Goal: Transaction & Acquisition: Purchase product/service

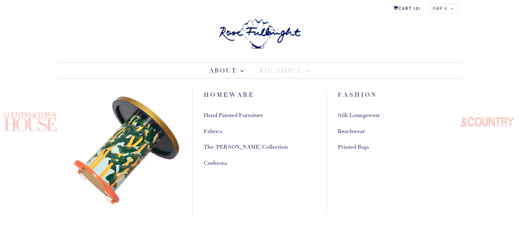
click at [307, 69] on span at bounding box center [307, 71] width 8 height 4
click at [338, 112] on link "Silk Loungewear" at bounding box center [359, 115] width 42 height 7
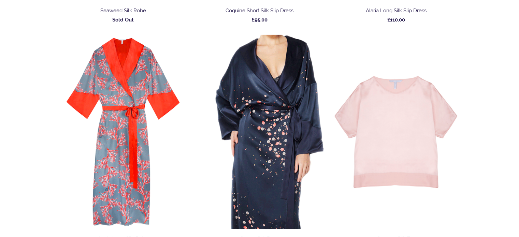
scroll to position [1535, 0]
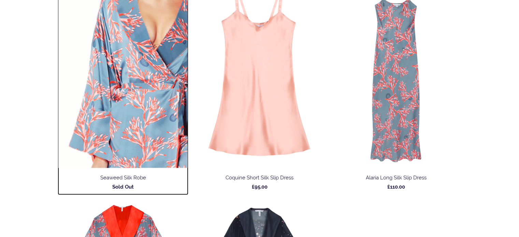
click at [142, 75] on img at bounding box center [123, 71] width 130 height 194
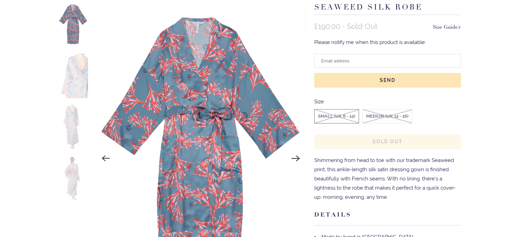
scroll to position [102, 0]
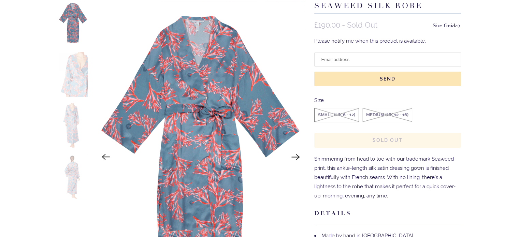
click at [82, 76] on img at bounding box center [73, 74] width 30 height 45
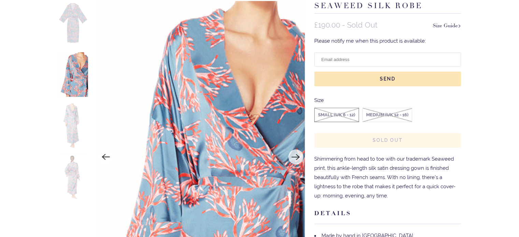
click at [77, 24] on img at bounding box center [73, 23] width 30 height 45
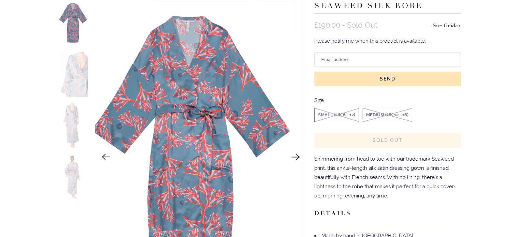
click at [218, 95] on img at bounding box center [191, 157] width 208 height 312
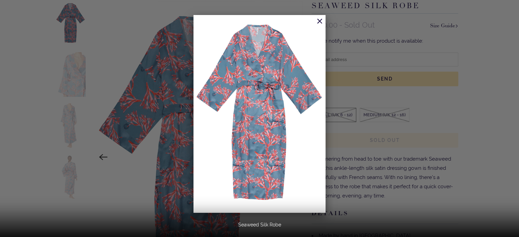
click at [251, 102] on img at bounding box center [259, 114] width 132 height 198
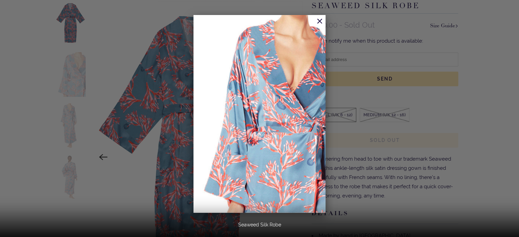
click at [0, 50] on div at bounding box center [259, 118] width 519 height 237
click at [67, 28] on div at bounding box center [259, 118] width 519 height 237
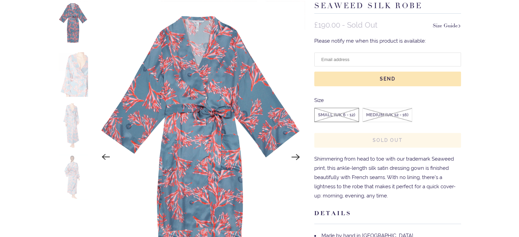
scroll to position [0, 211]
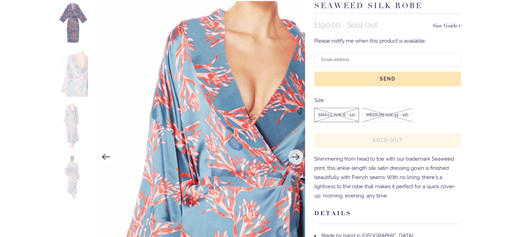
click at [98, 28] on img at bounding box center [254, 220] width 322 height 484
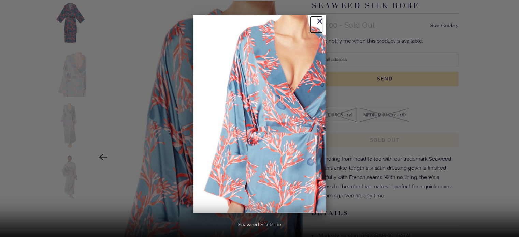
click at [318, 18] on link at bounding box center [316, 25] width 12 height 16
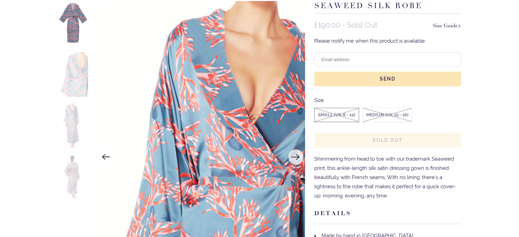
click at [85, 23] on img at bounding box center [73, 23] width 30 height 45
click at [78, 19] on img at bounding box center [73, 23] width 30 height 45
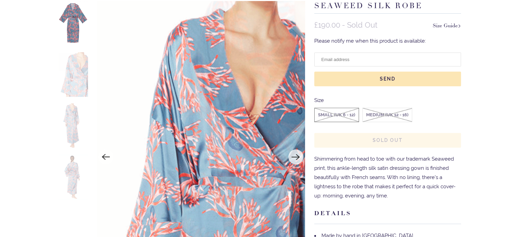
click at [72, 79] on img at bounding box center [73, 74] width 30 height 45
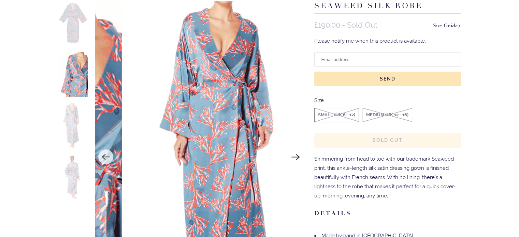
click at [75, 124] on img at bounding box center [73, 125] width 30 height 45
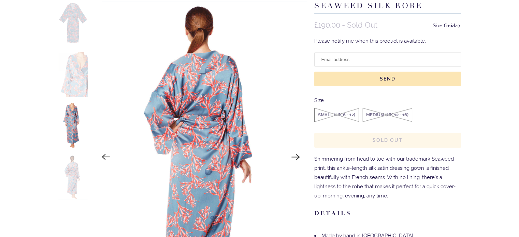
click at [76, 177] on img at bounding box center [73, 177] width 30 height 45
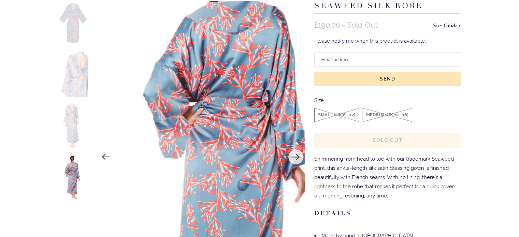
scroll to position [0, 0]
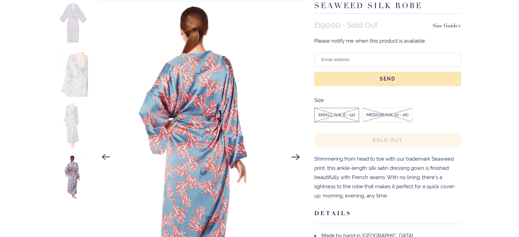
click at [69, 135] on img at bounding box center [73, 125] width 30 height 45
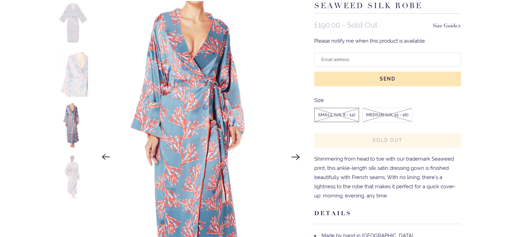
click at [67, 84] on img at bounding box center [73, 74] width 30 height 45
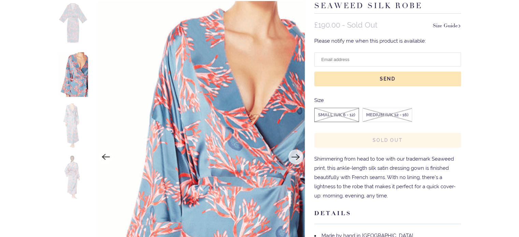
click at [68, 176] on img at bounding box center [73, 177] width 30 height 45
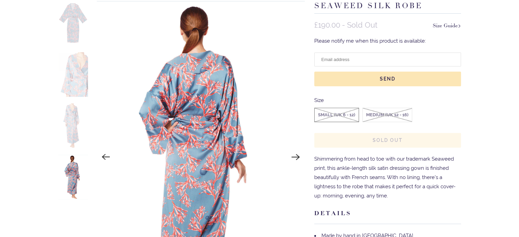
click at [86, 23] on img at bounding box center [73, 23] width 30 height 45
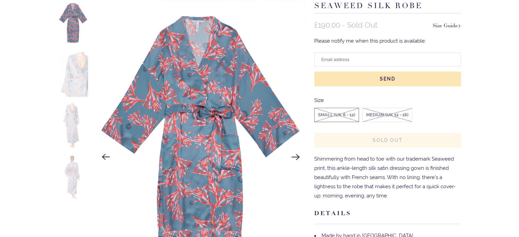
click at [216, 107] on img at bounding box center [201, 157] width 208 height 312
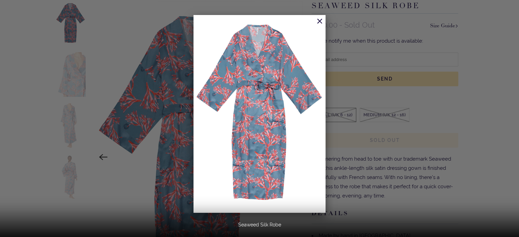
click at [261, 97] on img at bounding box center [259, 114] width 132 height 198
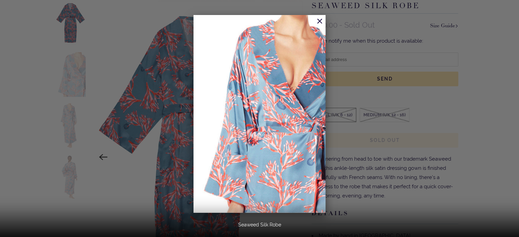
click at [248, 95] on img at bounding box center [259, 114] width 132 height 198
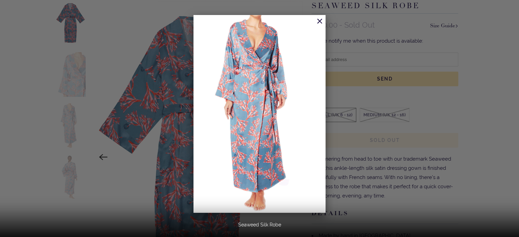
click at [116, 107] on div at bounding box center [259, 118] width 519 height 237
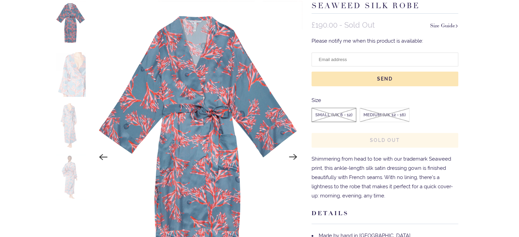
scroll to position [0, 423]
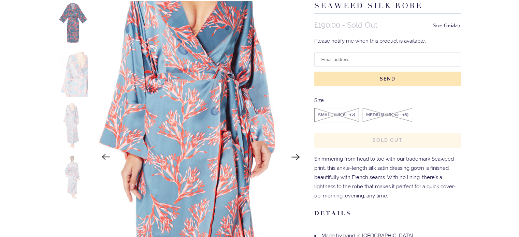
click at [177, 93] on img at bounding box center [207, 189] width 322 height 484
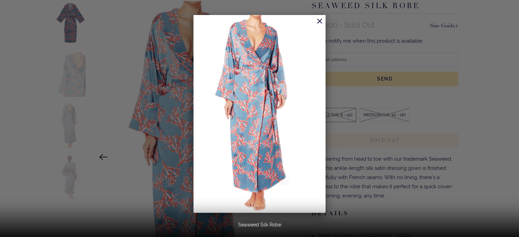
click at [38, 53] on div at bounding box center [259, 118] width 519 height 237
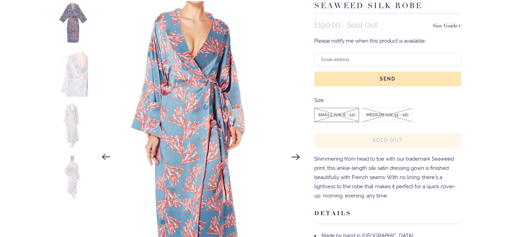
click at [75, 25] on img at bounding box center [73, 23] width 30 height 45
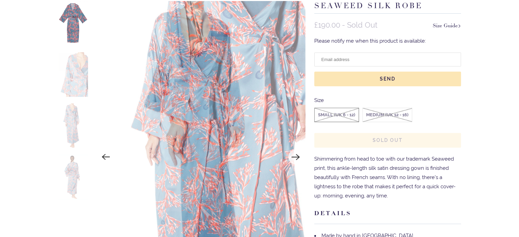
click at [104, 156] on icon "Previous" at bounding box center [105, 156] width 9 height 9
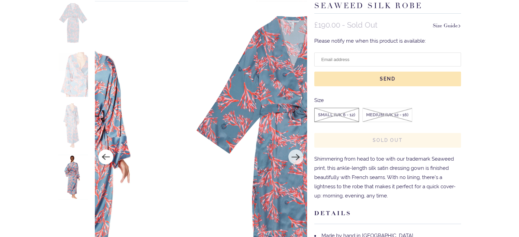
scroll to position [0, 0]
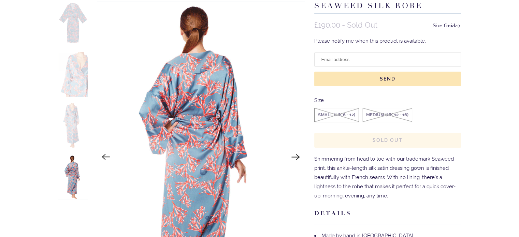
click at [104, 156] on icon "Previous" at bounding box center [105, 156] width 9 height 9
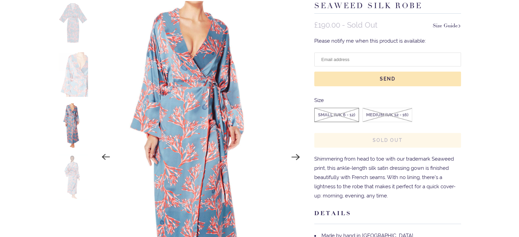
click at [104, 156] on icon "Previous" at bounding box center [105, 156] width 9 height 9
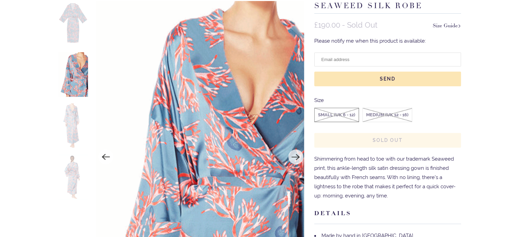
click at [104, 156] on icon "Previous" at bounding box center [105, 156] width 9 height 9
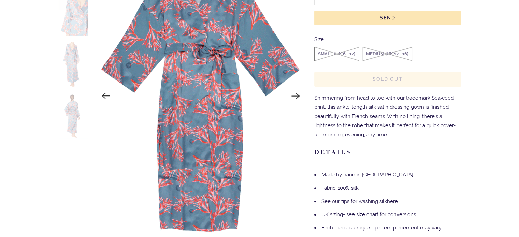
scroll to position [171, 0]
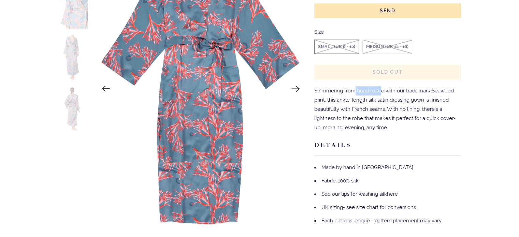
drag, startPoint x: 353, startPoint y: 89, endPoint x: 381, endPoint y: 91, distance: 28.0
click at [381, 91] on p "Shimmering from head to toe with our trademark Seaweed print, this ankle-length…" at bounding box center [387, 109] width 147 height 46
drag, startPoint x: 381, startPoint y: 91, endPoint x: 343, endPoint y: 89, distance: 37.6
click at [343, 89] on p "Shimmering from head to toe with our trademark Seaweed print, this ankle-length…" at bounding box center [387, 109] width 147 height 46
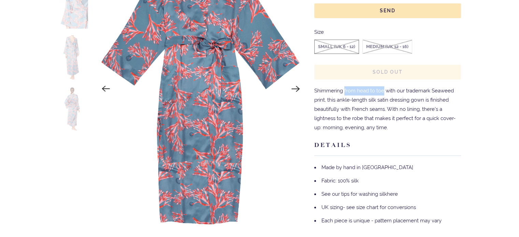
click at [343, 89] on p "Shimmering from head to toe with our trademark Seaweed print, this ankle-length…" at bounding box center [387, 109] width 147 height 46
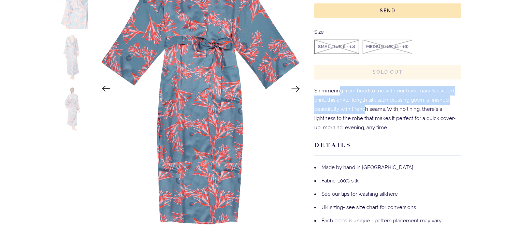
drag, startPoint x: 341, startPoint y: 92, endPoint x: 366, endPoint y: 106, distance: 27.6
click at [366, 106] on p "Shimmering from head to toe with our trademark Seaweed print, this ankle-length…" at bounding box center [387, 109] width 147 height 46
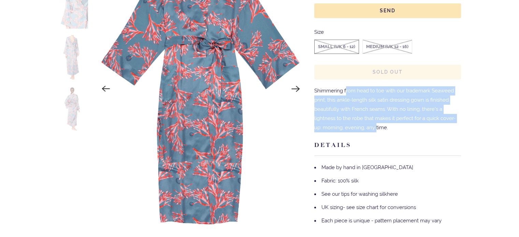
drag, startPoint x: 376, startPoint y: 123, endPoint x: 346, endPoint y: 87, distance: 46.8
click at [346, 87] on p "Shimmering from head to toe with our trademark Seaweed print, this ankle-length…" at bounding box center [387, 109] width 147 height 46
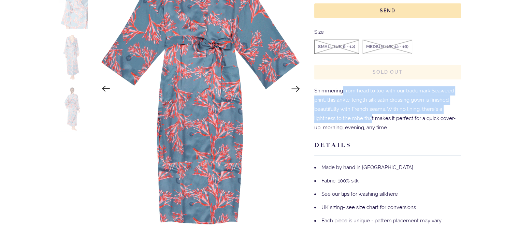
drag, startPoint x: 341, startPoint y: 90, endPoint x: 371, endPoint y: 116, distance: 39.7
click at [371, 116] on p "Shimmering from head to toe with our trademark Seaweed print, this ankle-length…" at bounding box center [387, 109] width 147 height 46
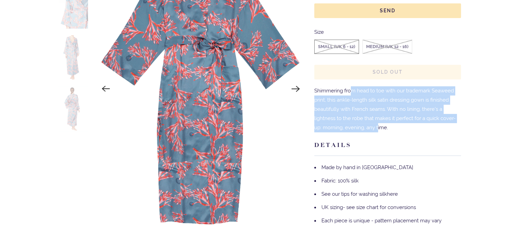
drag, startPoint x: 377, startPoint y: 124, endPoint x: 351, endPoint y: 94, distance: 39.4
click at [351, 94] on p "Shimmering from head to toe with our trademark Seaweed print, this ankle-length…" at bounding box center [387, 109] width 147 height 46
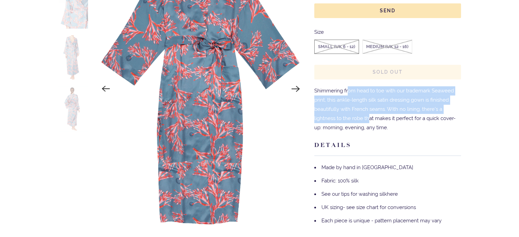
drag, startPoint x: 348, startPoint y: 95, endPoint x: 373, endPoint y: 127, distance: 40.1
click at [373, 127] on p "Shimmering from head to toe with our trademark Seaweed print, this ankle-length…" at bounding box center [387, 109] width 147 height 46
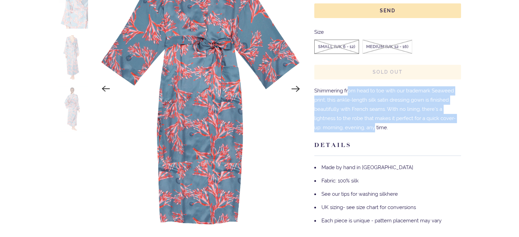
click at [373, 127] on p "Shimmering from head to toe with our trademark Seaweed print, this ankle-length…" at bounding box center [387, 109] width 147 height 46
drag, startPoint x: 373, startPoint y: 127, endPoint x: 334, endPoint y: 95, distance: 50.7
click at [334, 95] on p "Shimmering from head to toe with our trademark Seaweed print, this ankle-length…" at bounding box center [387, 109] width 147 height 46
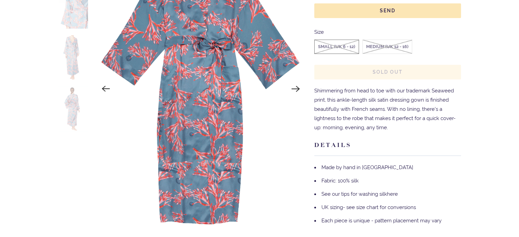
click at [333, 94] on p "Shimmering from head to toe with our trademark Seaweed print, this ankle-length…" at bounding box center [387, 109] width 147 height 46
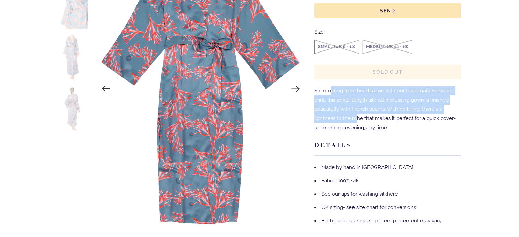
drag, startPoint x: 332, startPoint y: 92, endPoint x: 357, endPoint y: 117, distance: 35.9
click at [356, 117] on p "Shimmering from head to toe with our trademark Seaweed print, this ankle-length…" at bounding box center [387, 109] width 147 height 46
click at [357, 117] on p "Shimmering from head to toe with our trademark Seaweed print, this ankle-length…" at bounding box center [387, 109] width 147 height 46
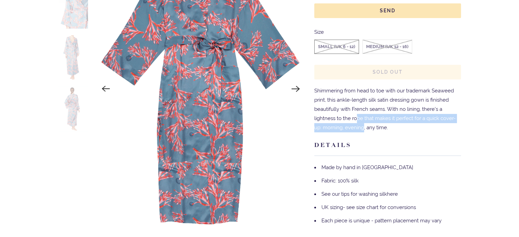
drag, startPoint x: 363, startPoint y: 125, endPoint x: 342, endPoint y: 102, distance: 31.4
click at [346, 105] on p "Shimmering from head to toe with our trademark Seaweed print, this ankle-length…" at bounding box center [387, 109] width 147 height 46
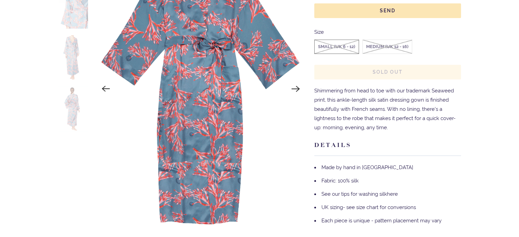
click at [342, 102] on p "Shimmering from head to toe with our trademark Seaweed print, this ankle-length…" at bounding box center [387, 109] width 147 height 46
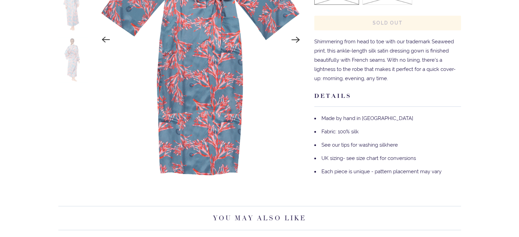
scroll to position [239, 0]
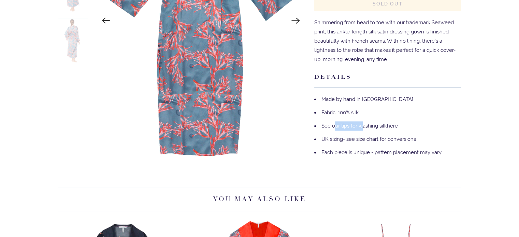
drag, startPoint x: 335, startPoint y: 124, endPoint x: 369, endPoint y: 122, distance: 33.8
click at [368, 122] on li "See our tips for washing silk here" at bounding box center [387, 125] width 147 height 13
click at [369, 122] on li "See our tips for washing silk here" at bounding box center [387, 125] width 147 height 13
drag, startPoint x: 374, startPoint y: 122, endPoint x: 346, endPoint y: 122, distance: 28.0
click at [346, 122] on li "See our tips for washing silk here" at bounding box center [387, 125] width 147 height 13
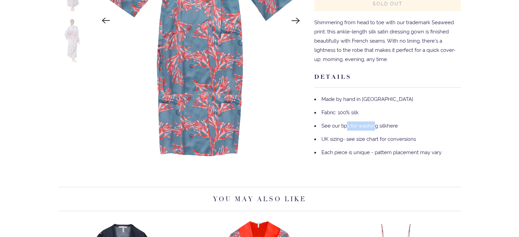
click at [346, 122] on li "See our tips for washing silk here" at bounding box center [387, 125] width 147 height 13
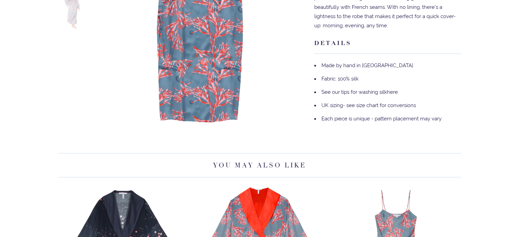
scroll to position [273, 0]
click at [389, 85] on li "See our tips for washing silk here" at bounding box center [387, 91] width 147 height 13
click at [391, 90] on link "here" at bounding box center [392, 92] width 11 height 6
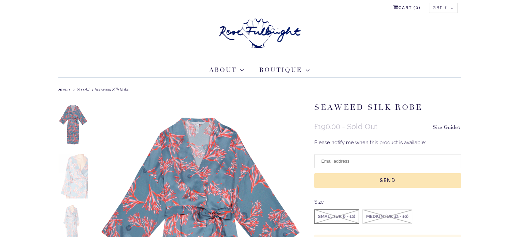
scroll to position [0, 0]
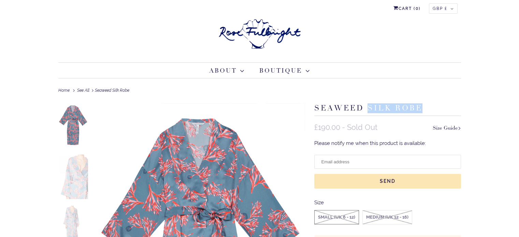
drag, startPoint x: 368, startPoint y: 104, endPoint x: 421, endPoint y: 104, distance: 52.5
click at [421, 104] on h1 "Seaweed Silk Robe" at bounding box center [387, 109] width 147 height 13
click at [70, 187] on img at bounding box center [73, 177] width 30 height 45
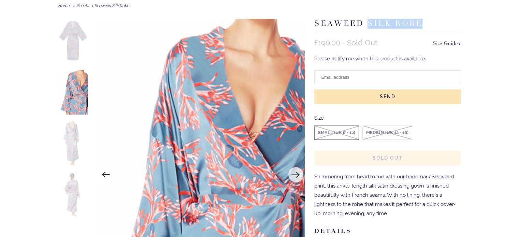
scroll to position [102, 0]
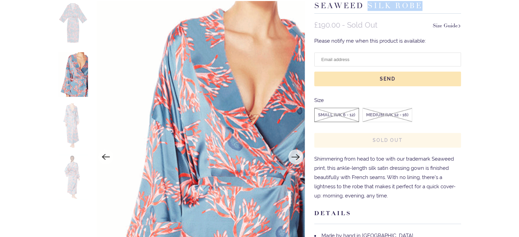
click at [80, 129] on img at bounding box center [73, 125] width 30 height 45
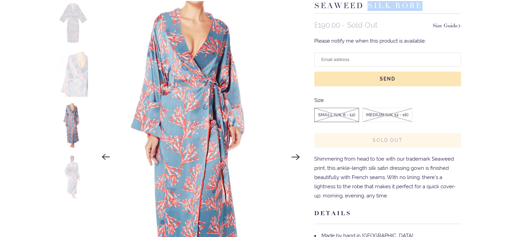
click at [75, 185] on img at bounding box center [73, 177] width 30 height 45
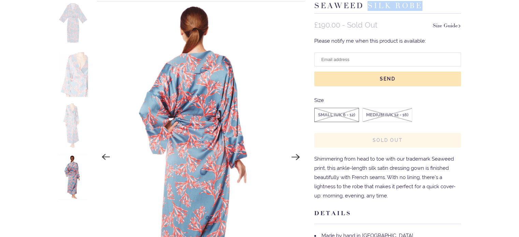
click at [72, 141] on img at bounding box center [73, 125] width 30 height 45
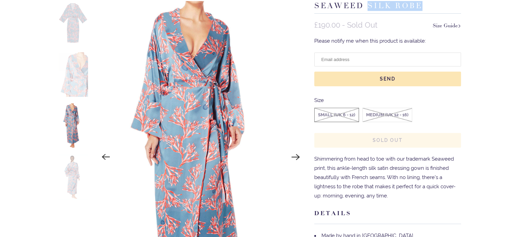
click at [71, 187] on img at bounding box center [73, 177] width 30 height 45
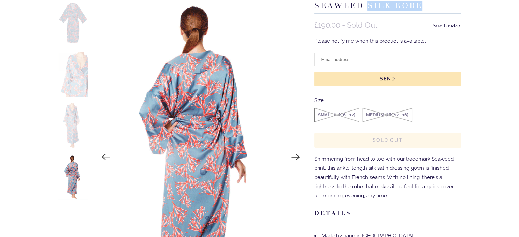
click at [77, 134] on img at bounding box center [73, 125] width 30 height 45
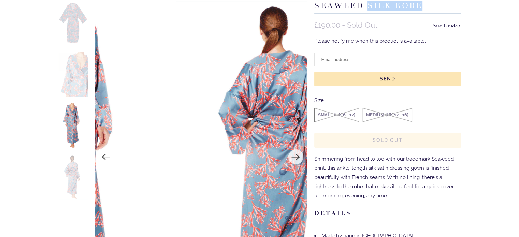
click at [85, 75] on img at bounding box center [73, 74] width 30 height 45
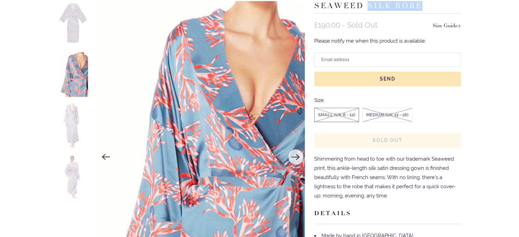
click at [72, 30] on img at bounding box center [73, 23] width 30 height 45
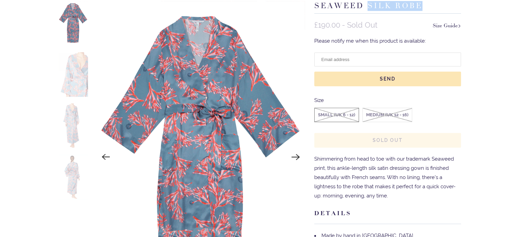
click at [213, 105] on img at bounding box center [201, 157] width 208 height 312
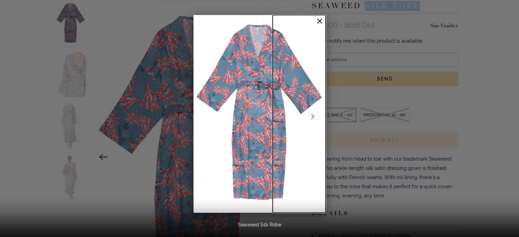
click at [281, 87] on link at bounding box center [299, 114] width 53 height 198
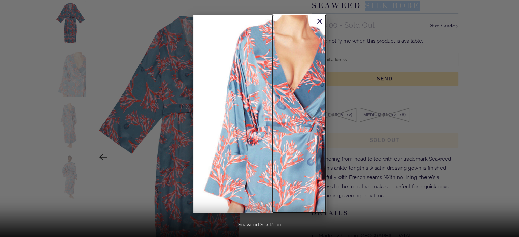
click at [280, 112] on link at bounding box center [299, 114] width 53 height 198
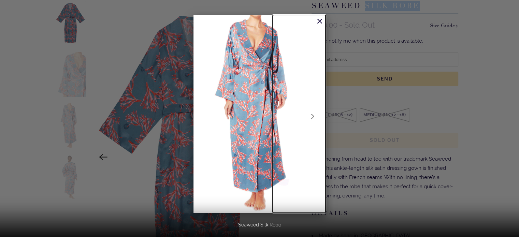
click at [275, 99] on link at bounding box center [299, 114] width 53 height 198
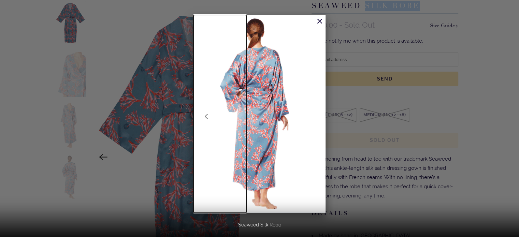
click at [210, 121] on span at bounding box center [203, 124] width 20 height 20
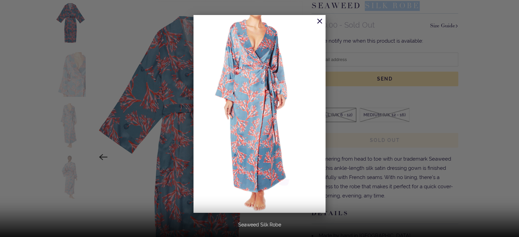
click at [82, 59] on div at bounding box center [259, 118] width 519 height 237
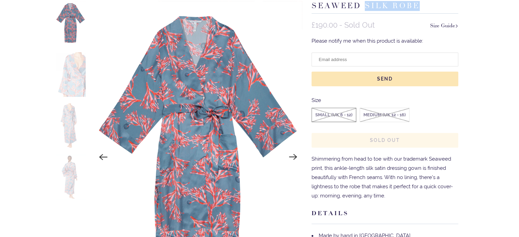
scroll to position [0, 423]
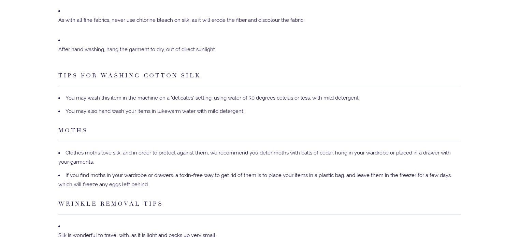
scroll to position [239, 0]
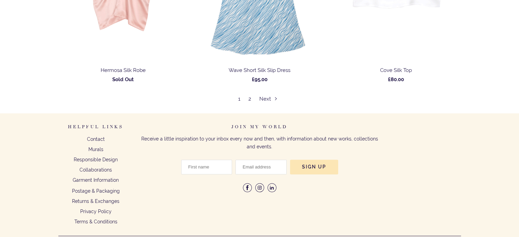
scroll to position [3683, 0]
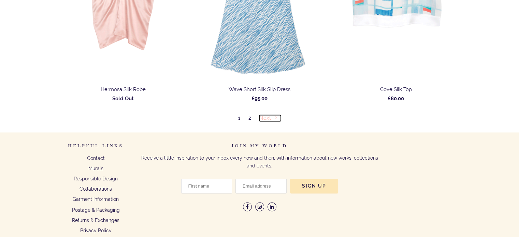
click at [265, 115] on link "Next" at bounding box center [269, 118] width 21 height 6
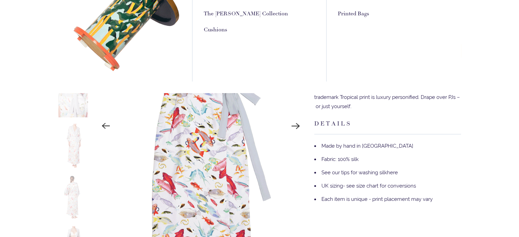
scroll to position [136, 0]
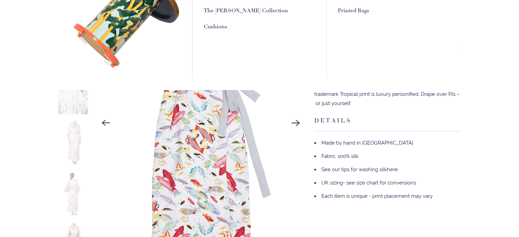
click at [223, 55] on div "Homeware Hand Painted Furniture Fabrics The Susan Williams-Ellis Collection Cus…" at bounding box center [259, 15] width 134 height 125
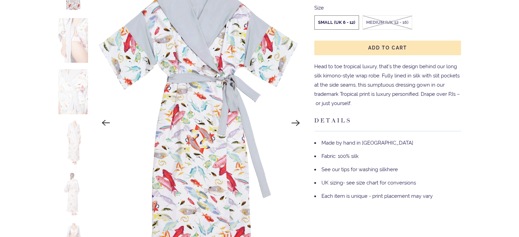
click at [188, 153] on img at bounding box center [201, 123] width 208 height 312
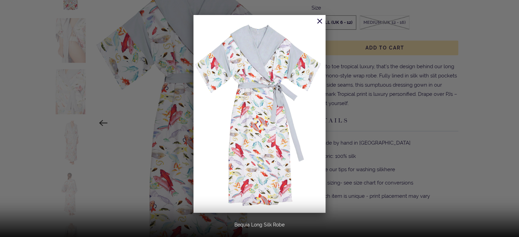
click at [413, 114] on div at bounding box center [259, 118] width 519 height 237
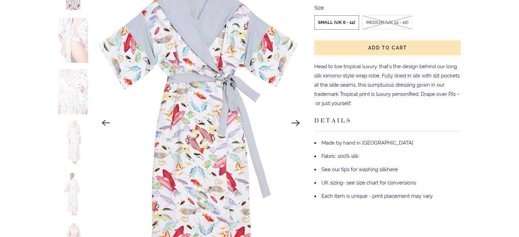
drag, startPoint x: 77, startPoint y: 95, endPoint x: 76, endPoint y: 92, distance: 3.6
click at [77, 95] on img at bounding box center [73, 91] width 30 height 45
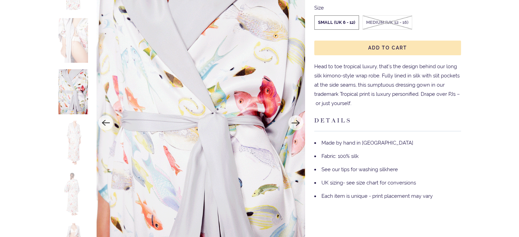
click at [72, 41] on img at bounding box center [73, 40] width 30 height 45
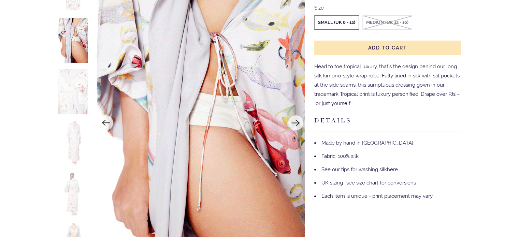
click at [78, 184] on img at bounding box center [73, 194] width 30 height 45
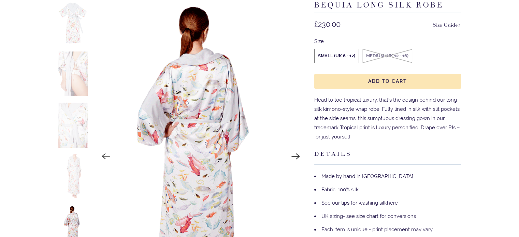
scroll to position [102, 0]
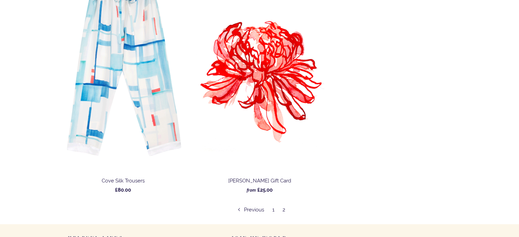
scroll to position [1126, 0]
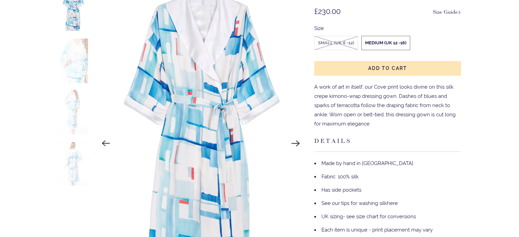
scroll to position [136, 0]
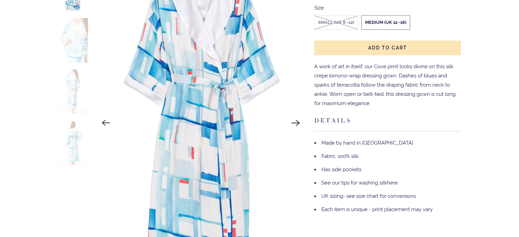
click at [78, 98] on img at bounding box center [73, 91] width 30 height 45
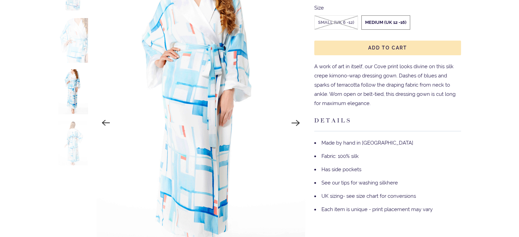
click at [75, 144] on img at bounding box center [73, 143] width 30 height 45
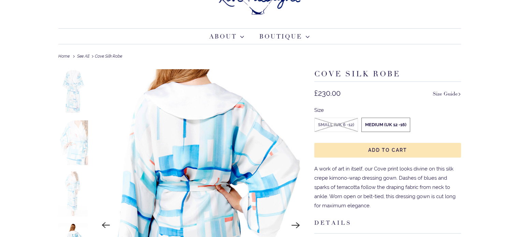
scroll to position [34, 0]
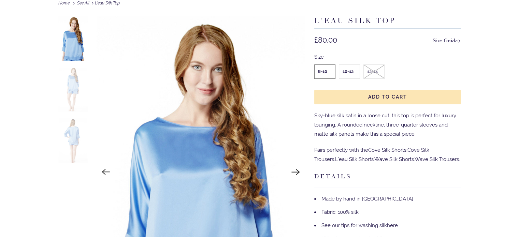
scroll to position [68, 0]
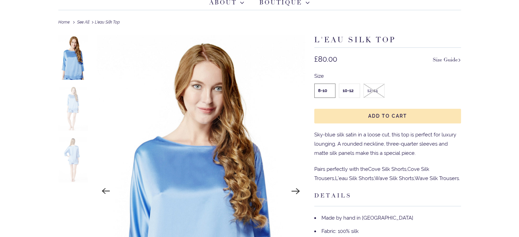
click at [75, 106] on img at bounding box center [73, 108] width 30 height 45
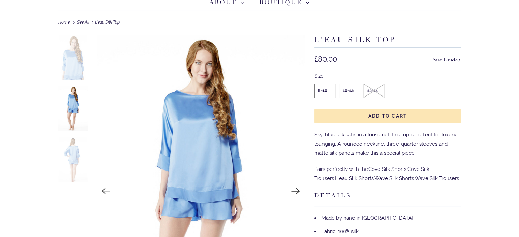
click at [70, 155] on img at bounding box center [73, 159] width 30 height 45
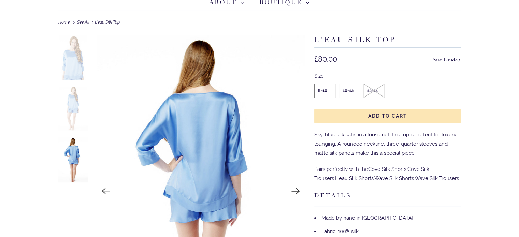
click at [75, 65] on img at bounding box center [73, 57] width 30 height 45
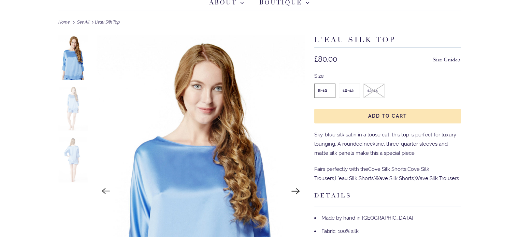
click at [199, 193] on img at bounding box center [201, 191] width 208 height 312
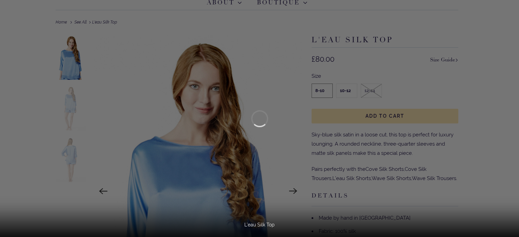
click at [72, 84] on div at bounding box center [259, 118] width 519 height 237
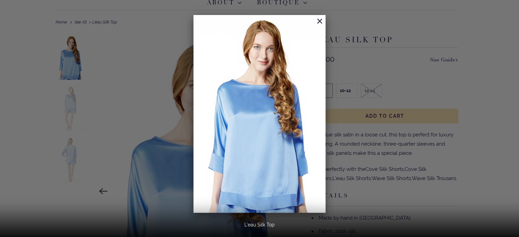
click at [410, 166] on div at bounding box center [259, 118] width 519 height 237
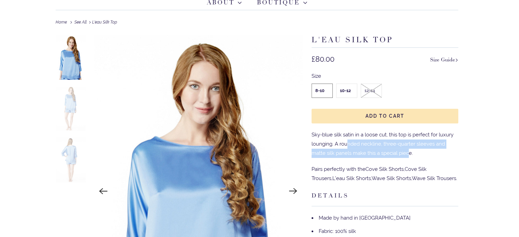
drag, startPoint x: 359, startPoint y: 146, endPoint x: 348, endPoint y: 145, distance: 11.3
click at [348, 145] on p "Sky-blue silk satin in a loose cut, this top is perfect for luxury lounging. A …" at bounding box center [384, 144] width 147 height 28
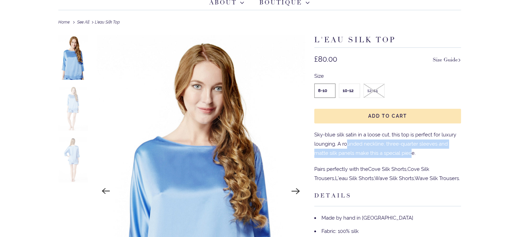
click at [348, 145] on p "Sky-blue silk satin in a loose cut, this top is perfect for luxury lounging. A …" at bounding box center [387, 144] width 147 height 28
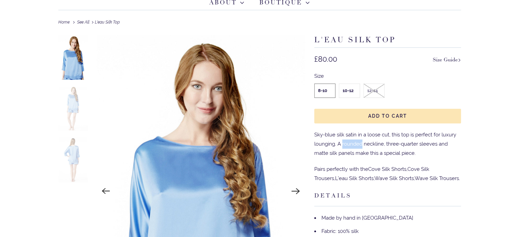
drag, startPoint x: 348, startPoint y: 145, endPoint x: 365, endPoint y: 148, distance: 18.1
click at [358, 147] on p "Sky-blue silk satin in a loose cut, this top is perfect for luxury lounging. A …" at bounding box center [387, 144] width 147 height 28
click at [365, 148] on p "Sky-blue silk satin in a loose cut, this top is perfect for luxury lounging. A …" at bounding box center [387, 144] width 147 height 28
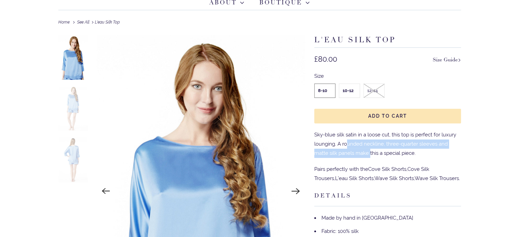
drag, startPoint x: 370, startPoint y: 151, endPoint x: 346, endPoint y: 143, distance: 25.6
click at [346, 143] on p "Sky-blue silk satin in a loose cut, this top is perfect for luxury lounging. A …" at bounding box center [387, 144] width 147 height 28
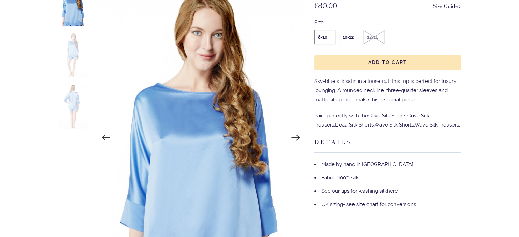
scroll to position [136, 0]
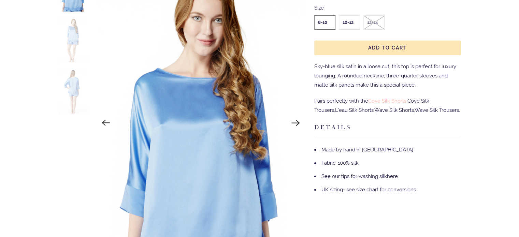
drag, startPoint x: 342, startPoint y: 100, endPoint x: 381, endPoint y: 103, distance: 39.0
click at [376, 102] on p "Pairs perfectly with the Cove Silk Shorts , Cove Silk Trousers , L'eau Silk Sho…" at bounding box center [387, 106] width 147 height 18
click at [381, 103] on link "Cove Silk Shorts" at bounding box center [387, 101] width 38 height 6
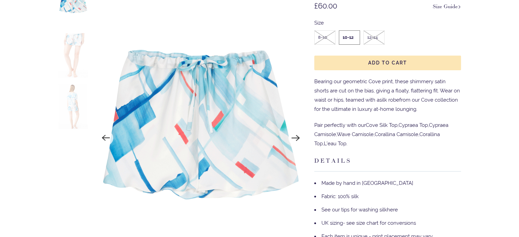
scroll to position [102, 0]
